Goal: Task Accomplishment & Management: Manage account settings

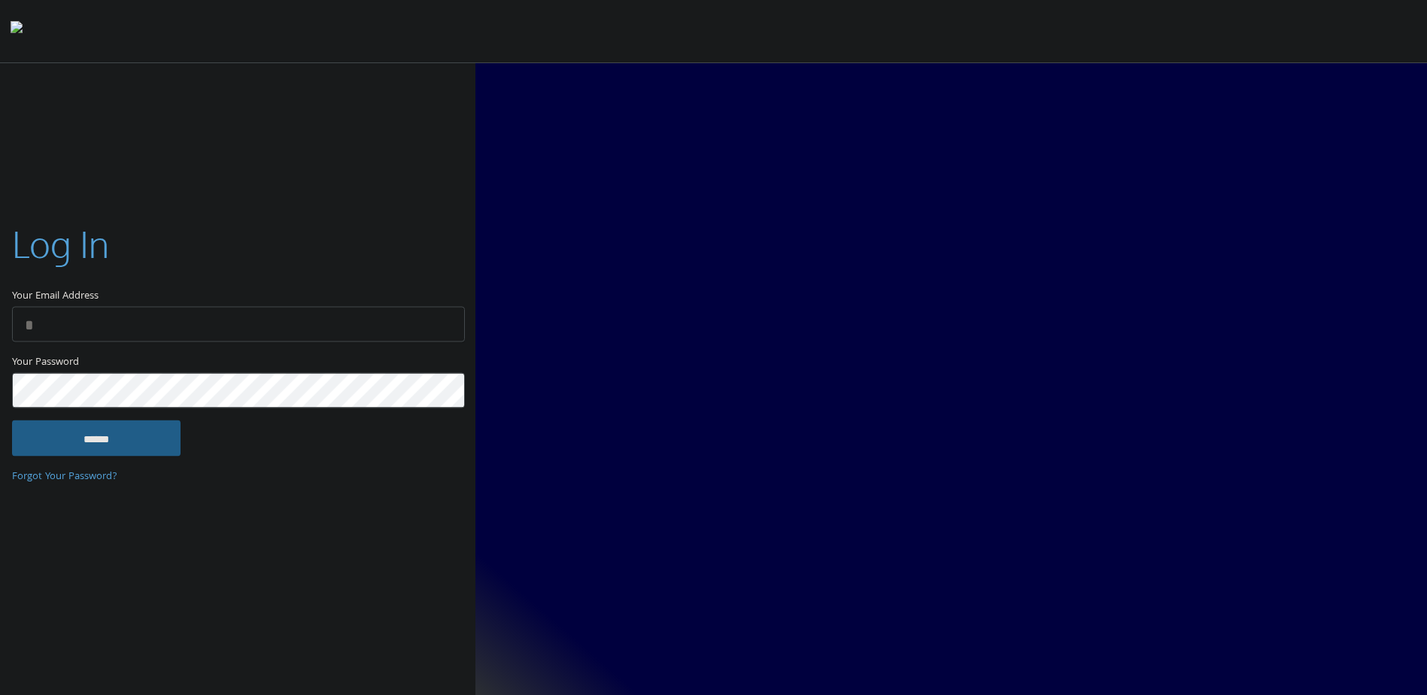
type input "**********"
click at [104, 452] on input "******" at bounding box center [96, 438] width 168 height 36
type input "**********"
click at [114, 444] on input "******" at bounding box center [96, 438] width 168 height 36
